Goal: Task Accomplishment & Management: Use online tool/utility

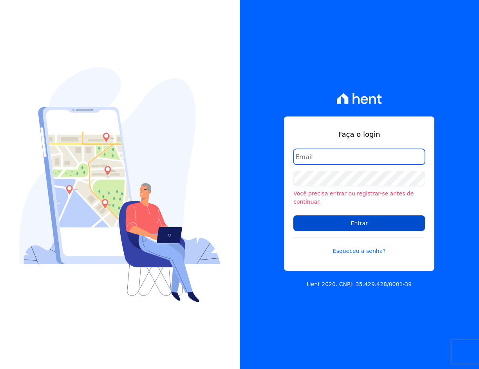
type input "crveiga1981@gmail.com"
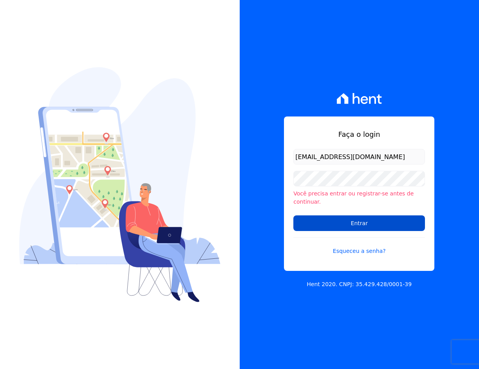
click at [309, 220] on input "Entrar" at bounding box center [358, 224] width 131 height 16
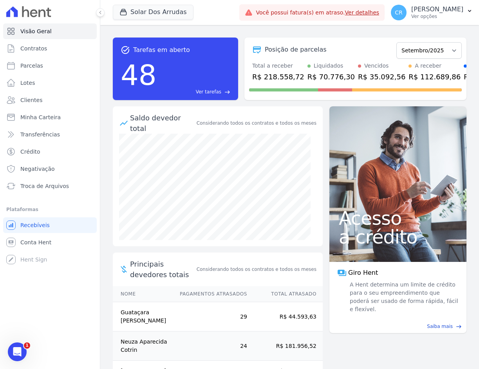
click at [457, 337] on div "task_alt Tarefas em aberto 48 Ver tarefas east Posição de parcelas Junho/2022 J…" at bounding box center [289, 197] width 378 height 344
